Goal: Information Seeking & Learning: Learn about a topic

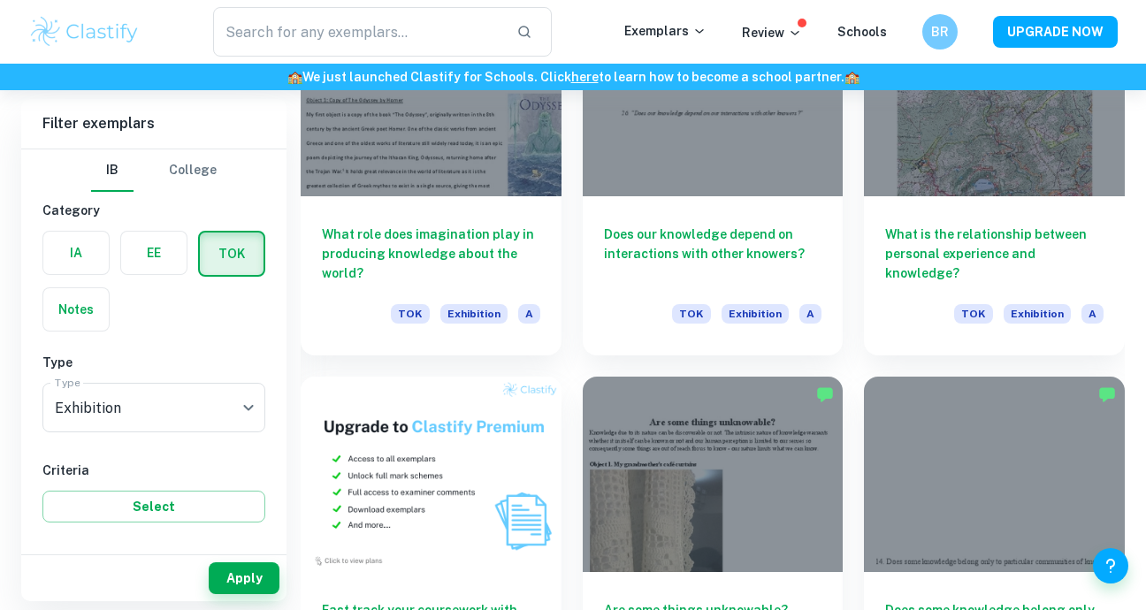
scroll to position [813, 0]
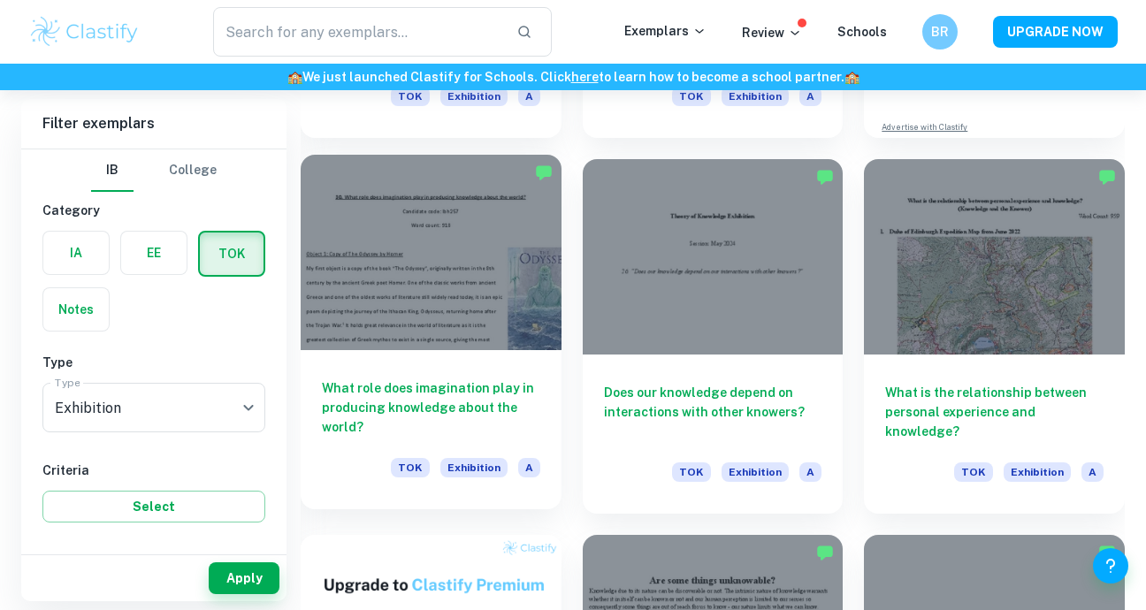
click at [493, 257] on div at bounding box center [431, 252] width 261 height 195
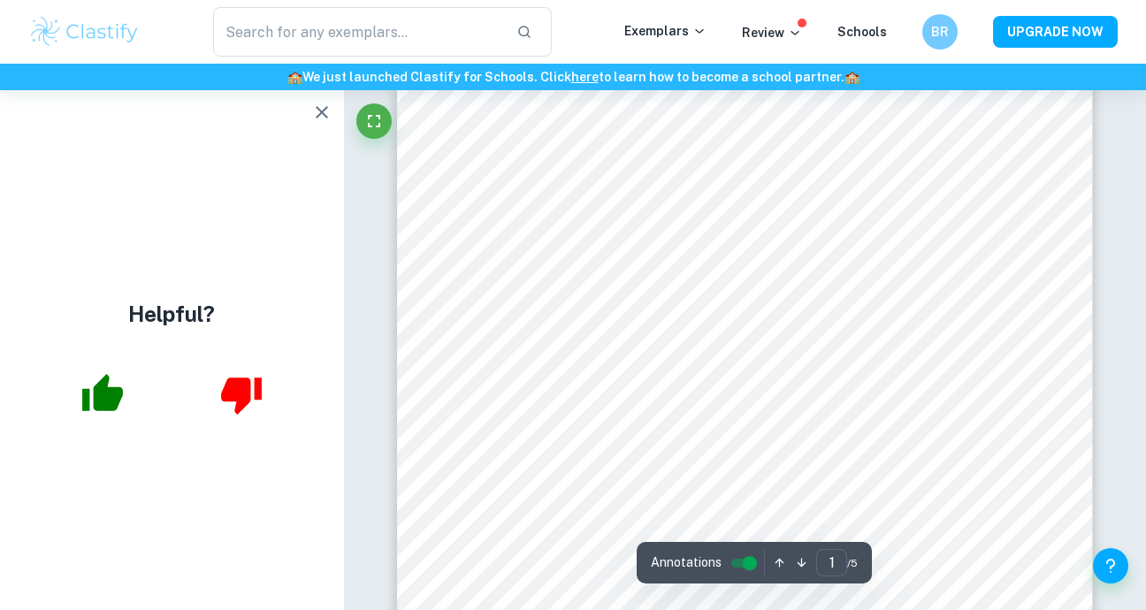
scroll to position [150, 0]
click at [325, 111] on icon "button" at bounding box center [321, 112] width 21 height 21
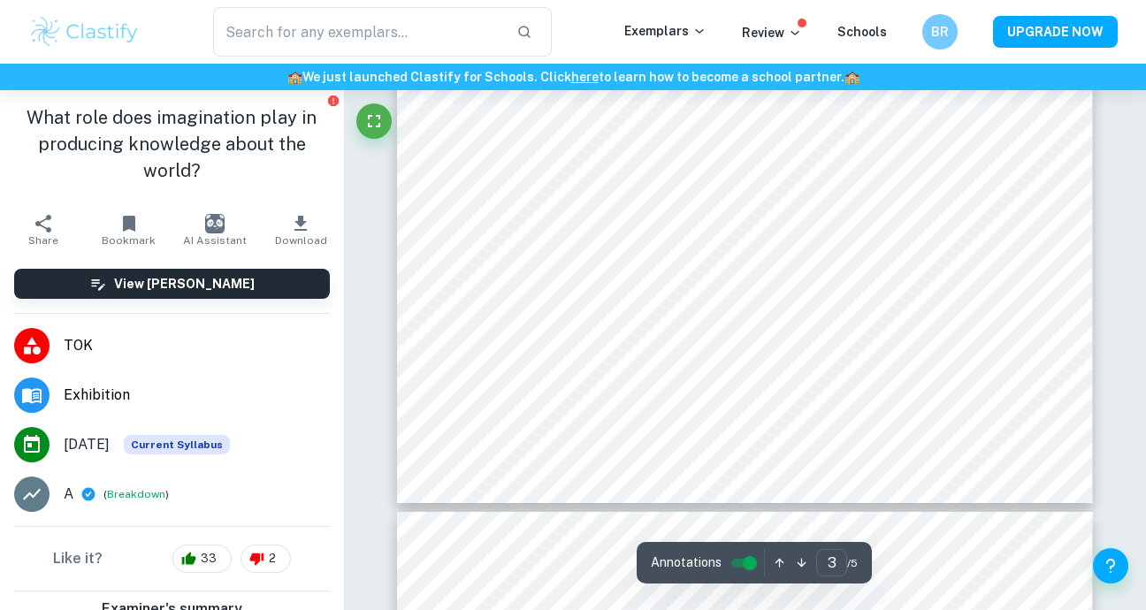
scroll to position [2558, 0]
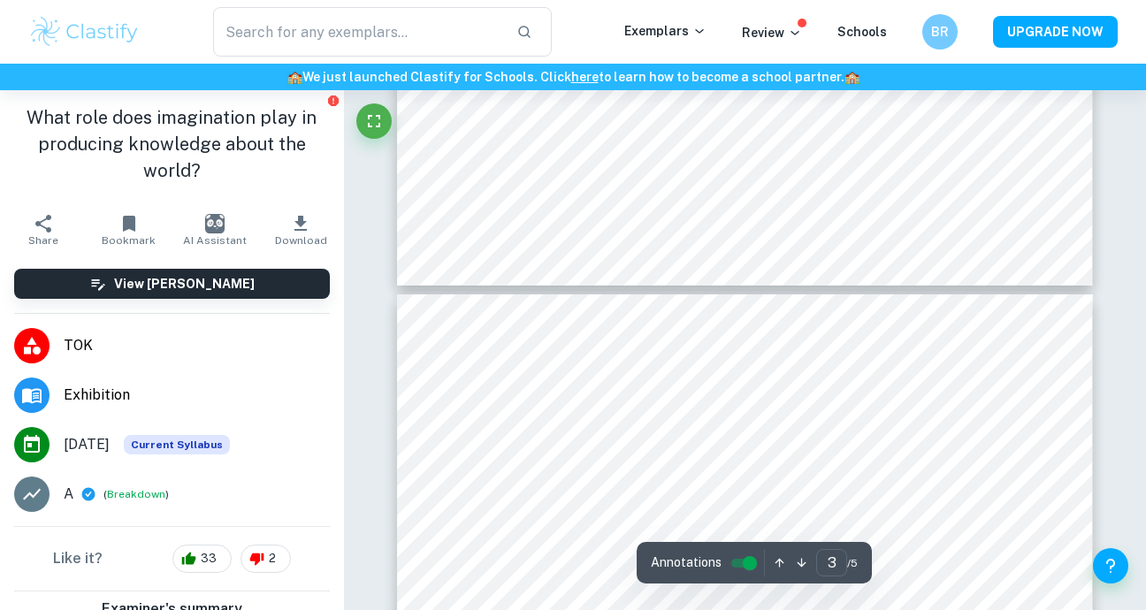
type input "4"
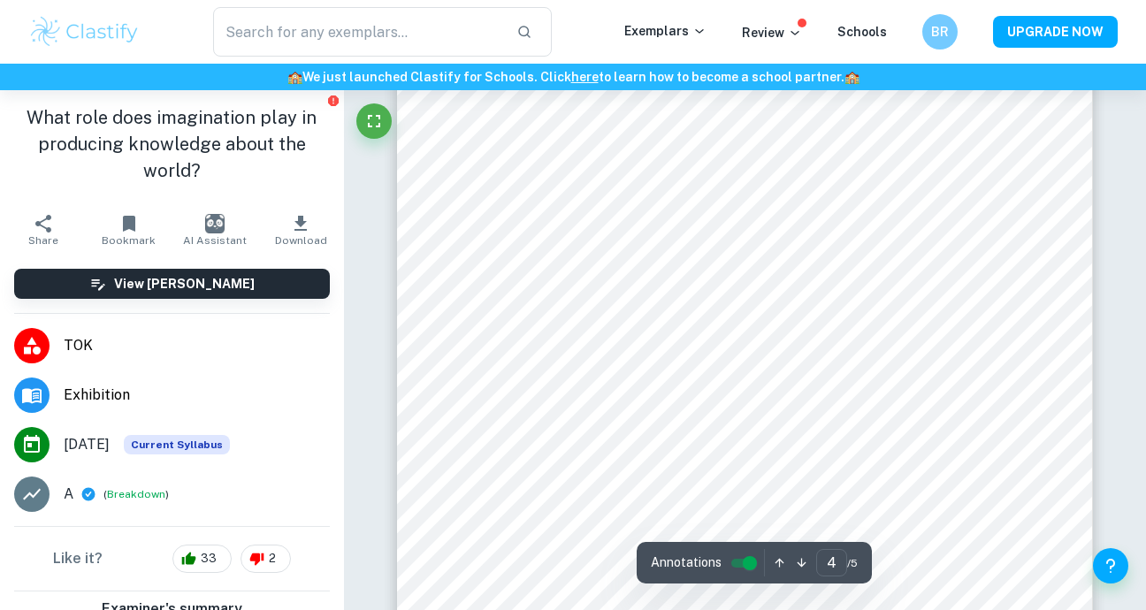
scroll to position [2992, 0]
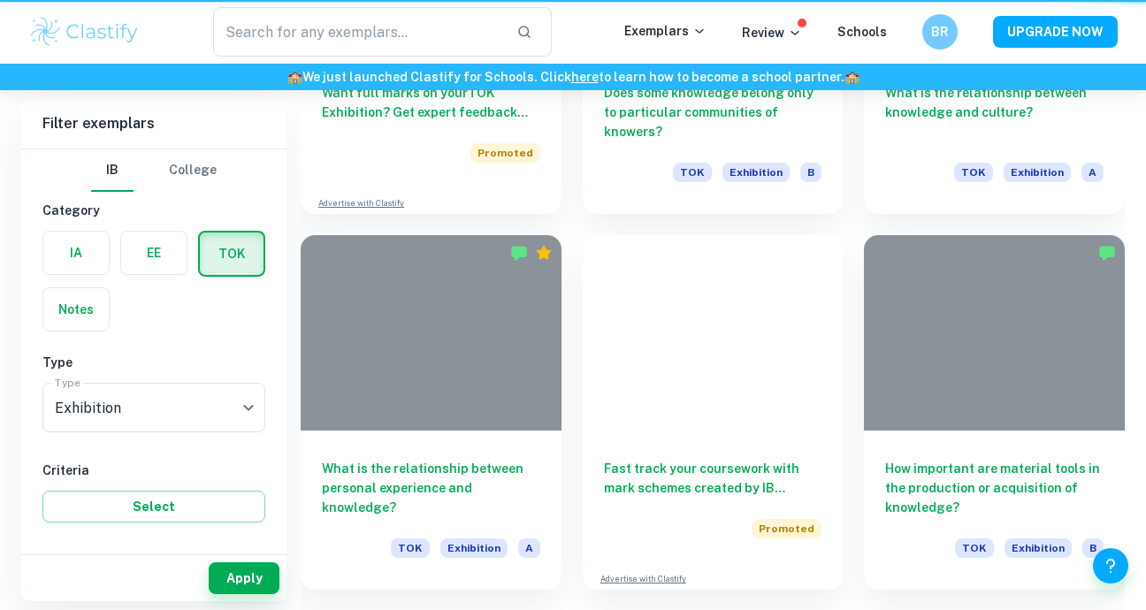
scroll to position [813, 0]
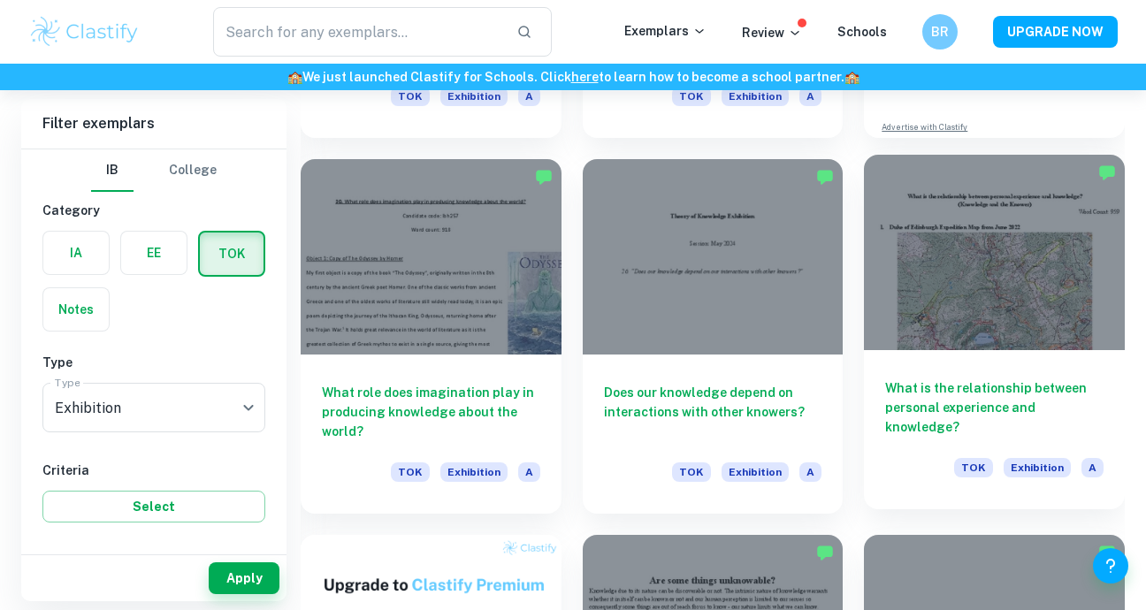
click at [1047, 307] on div at bounding box center [994, 252] width 261 height 195
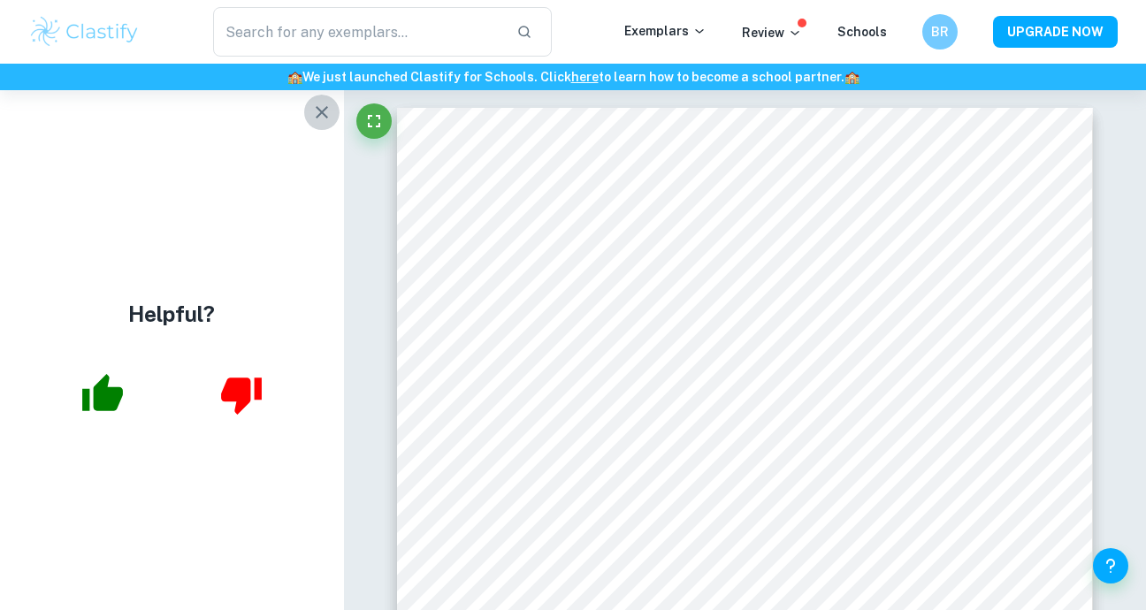
click at [336, 116] on button "button" at bounding box center [321, 112] width 35 height 35
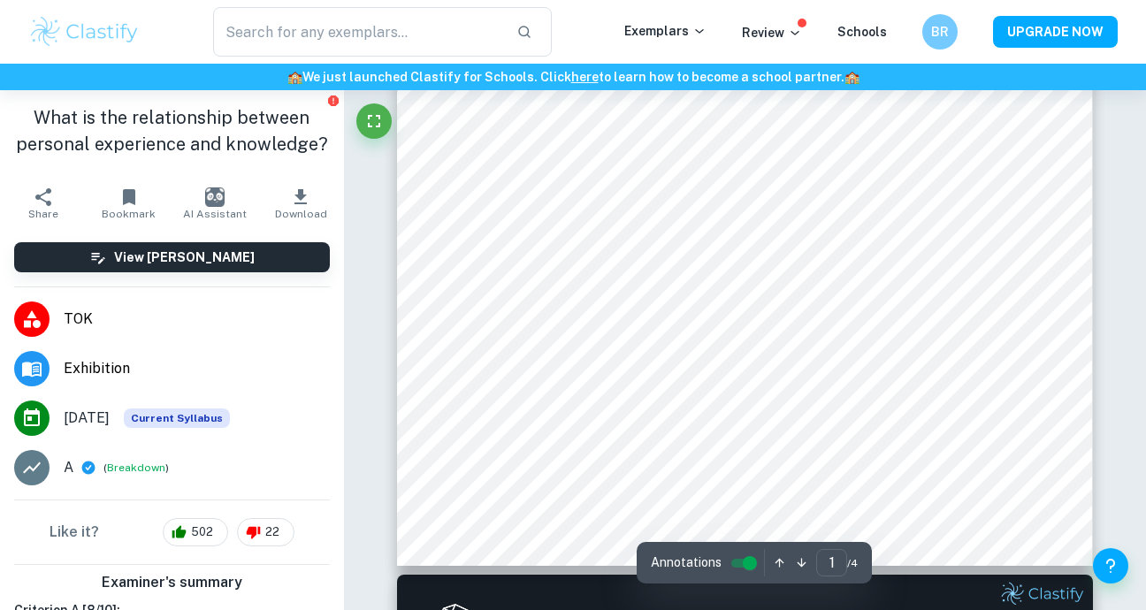
scroll to position [442, 0]
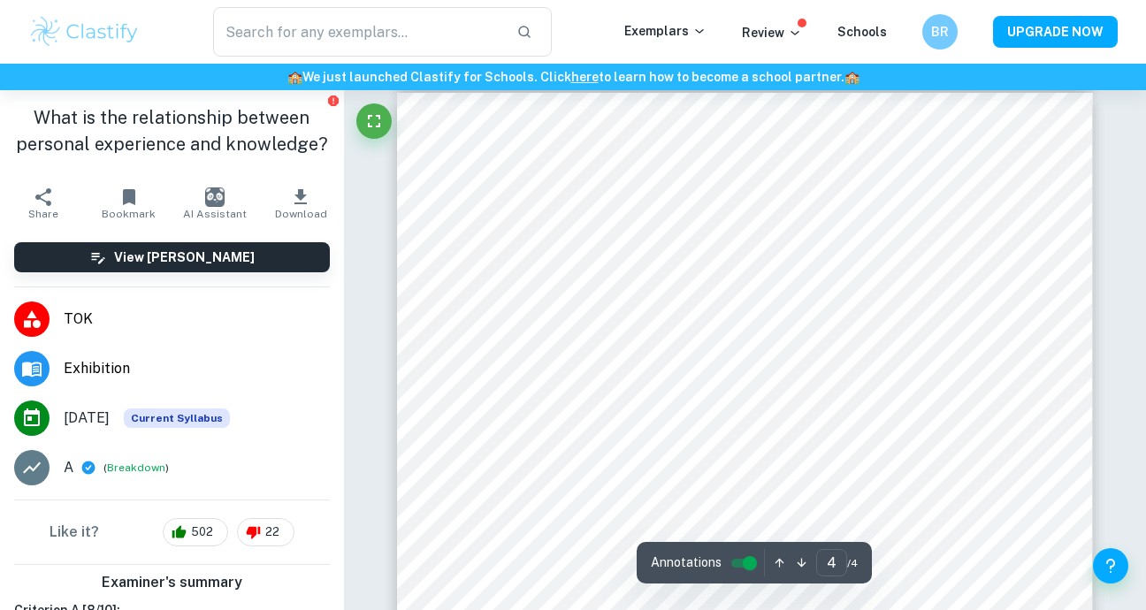
type input "3"
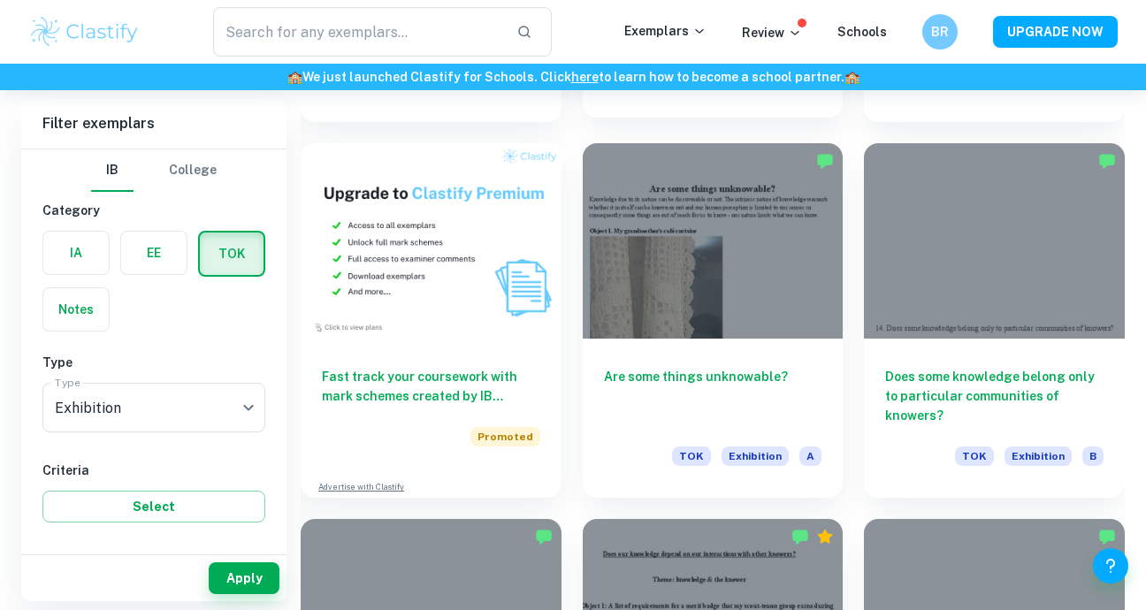
scroll to position [1213, 0]
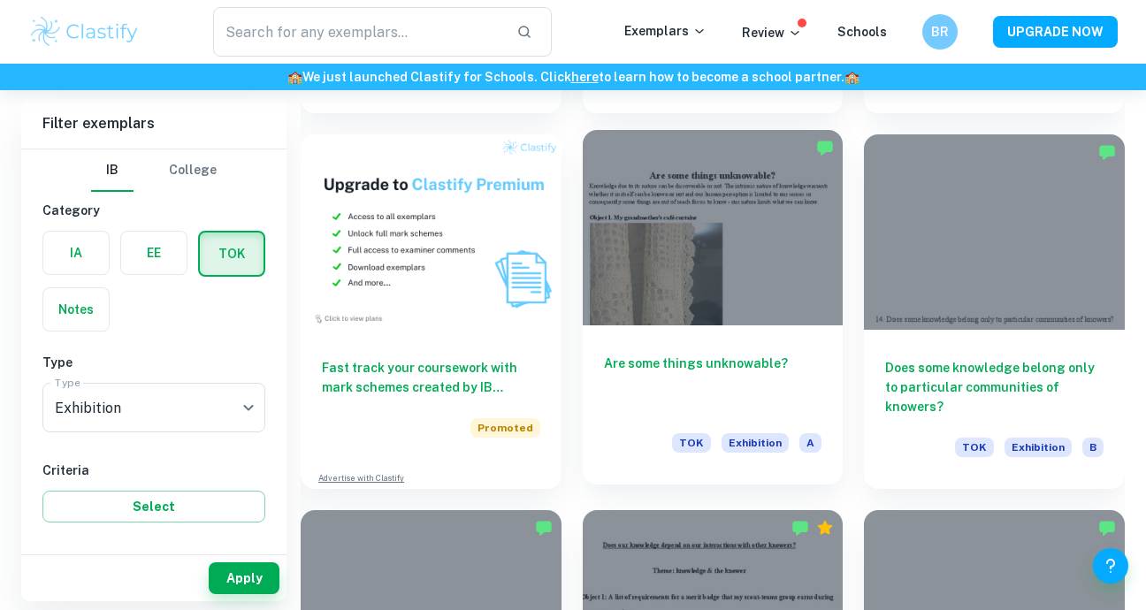
click at [772, 288] on div at bounding box center [713, 227] width 261 height 195
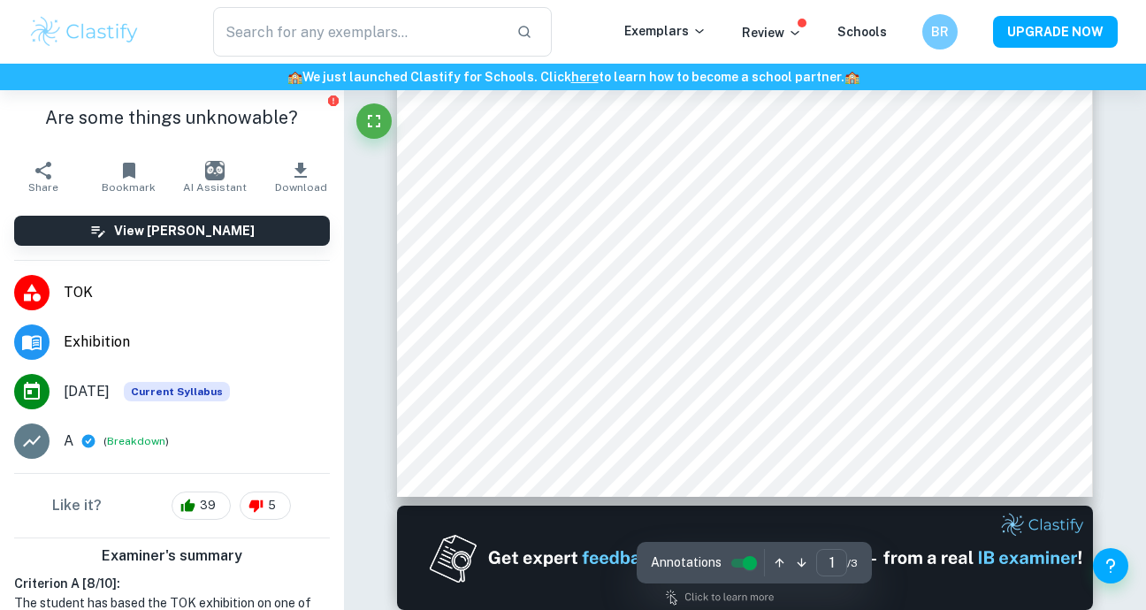
scroll to position [594, 0]
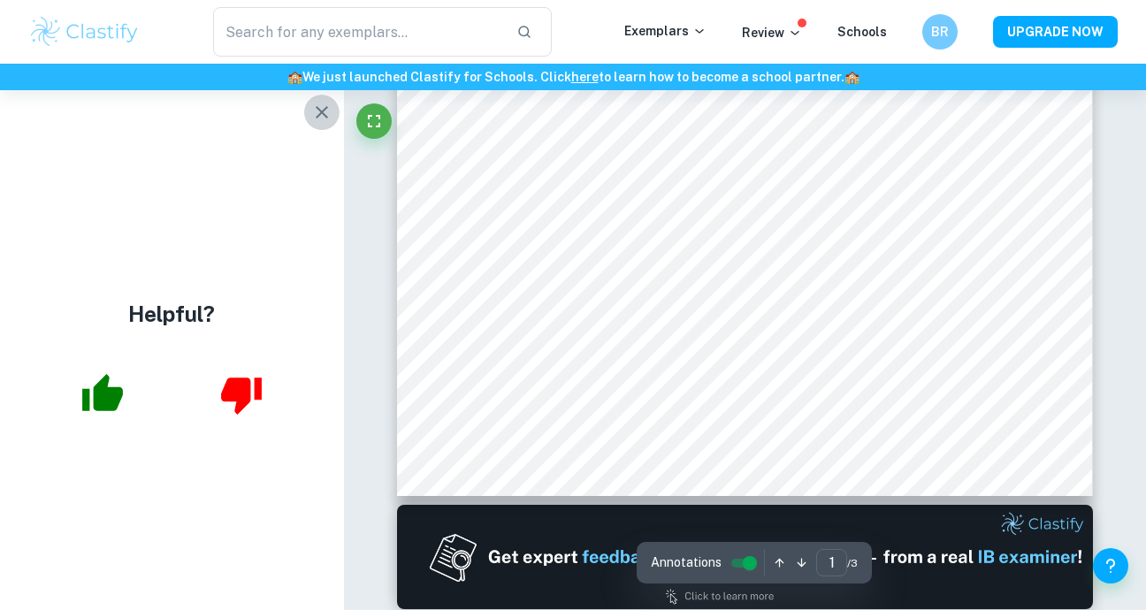
click at [316, 113] on icon "button" at bounding box center [321, 112] width 21 height 21
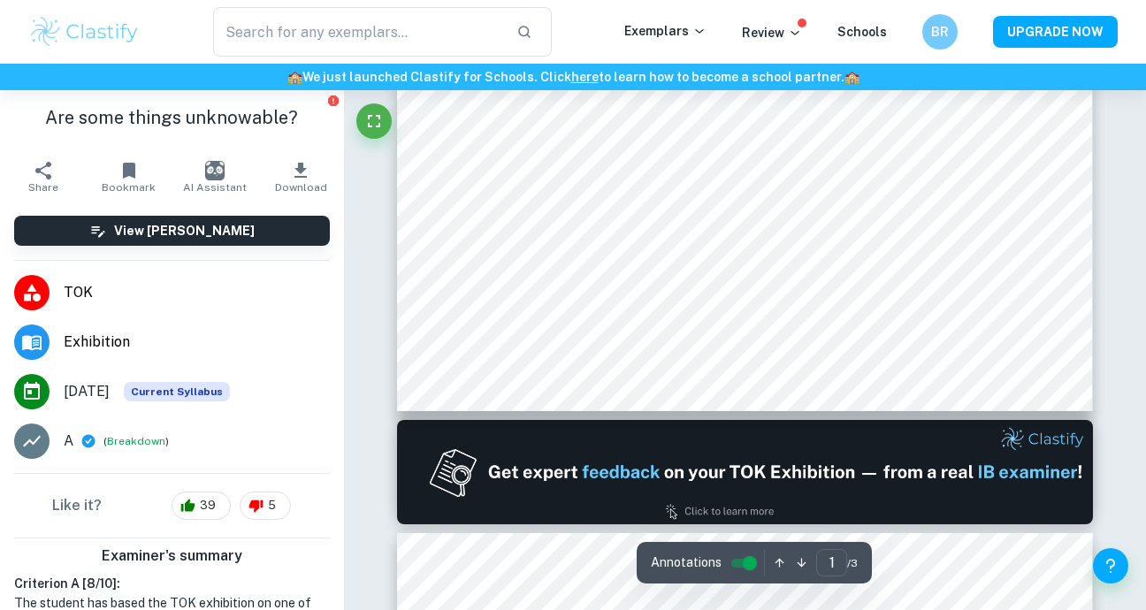
scroll to position [682, 0]
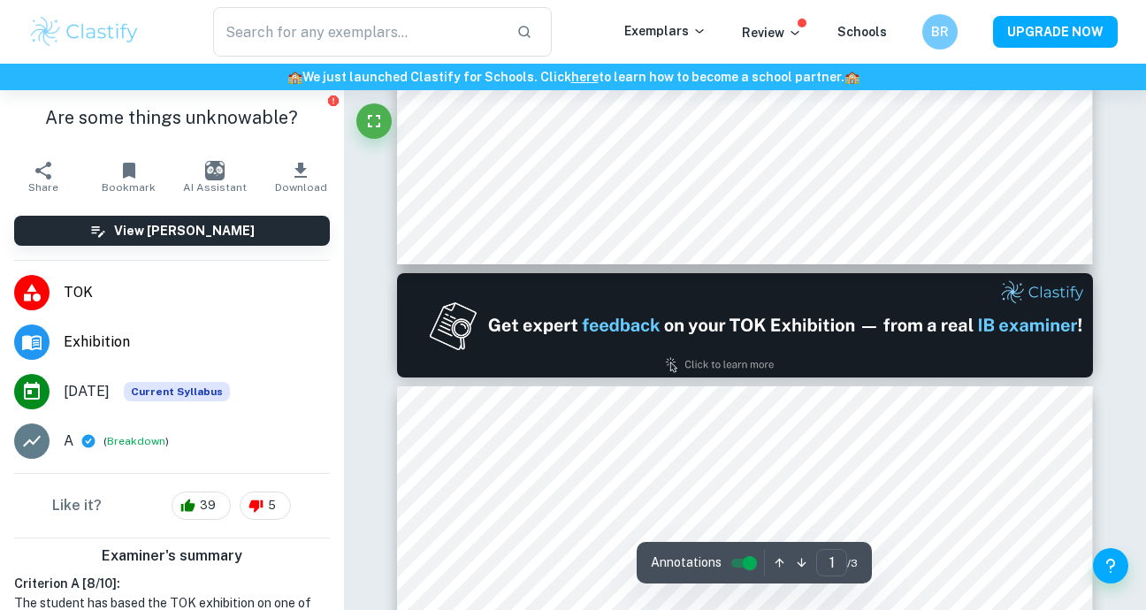
type input "2"
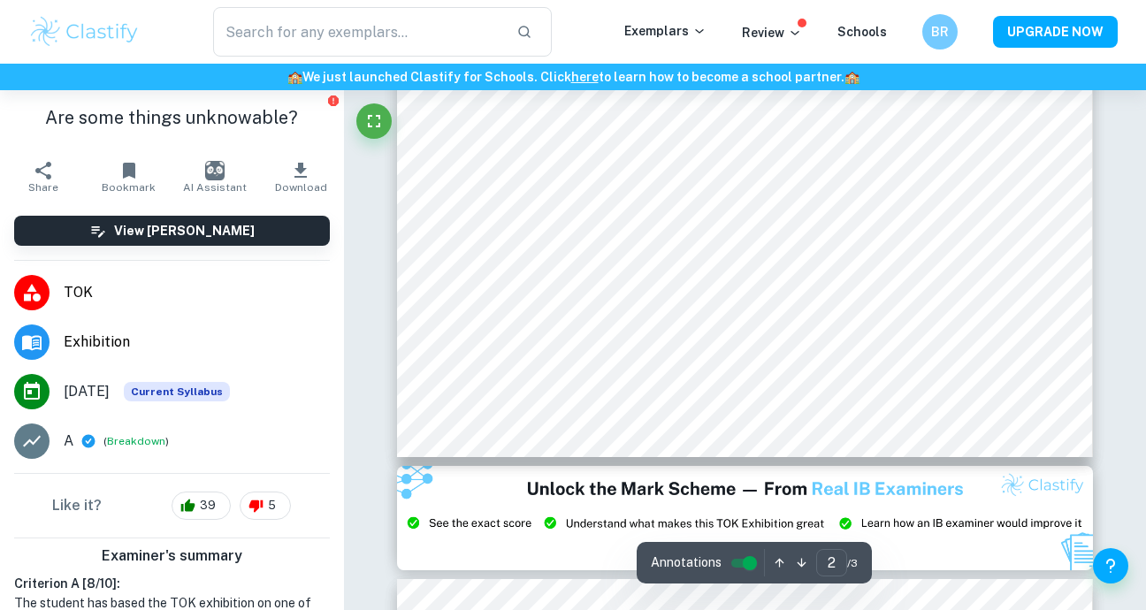
scroll to position [1739, 0]
